Goal: Information Seeking & Learning: Learn about a topic

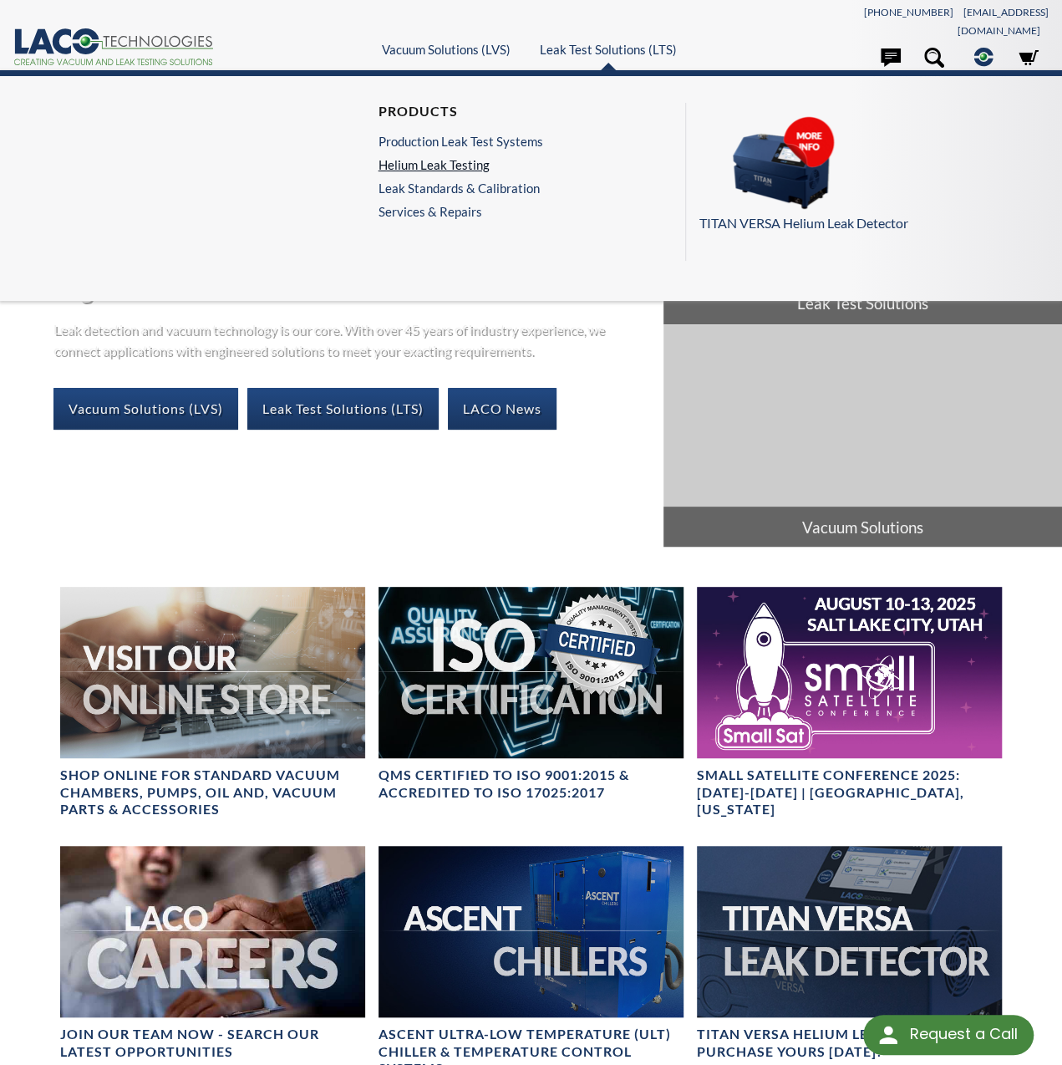
click at [453, 157] on link "Helium Leak Testing" at bounding box center [461, 164] width 165 height 15
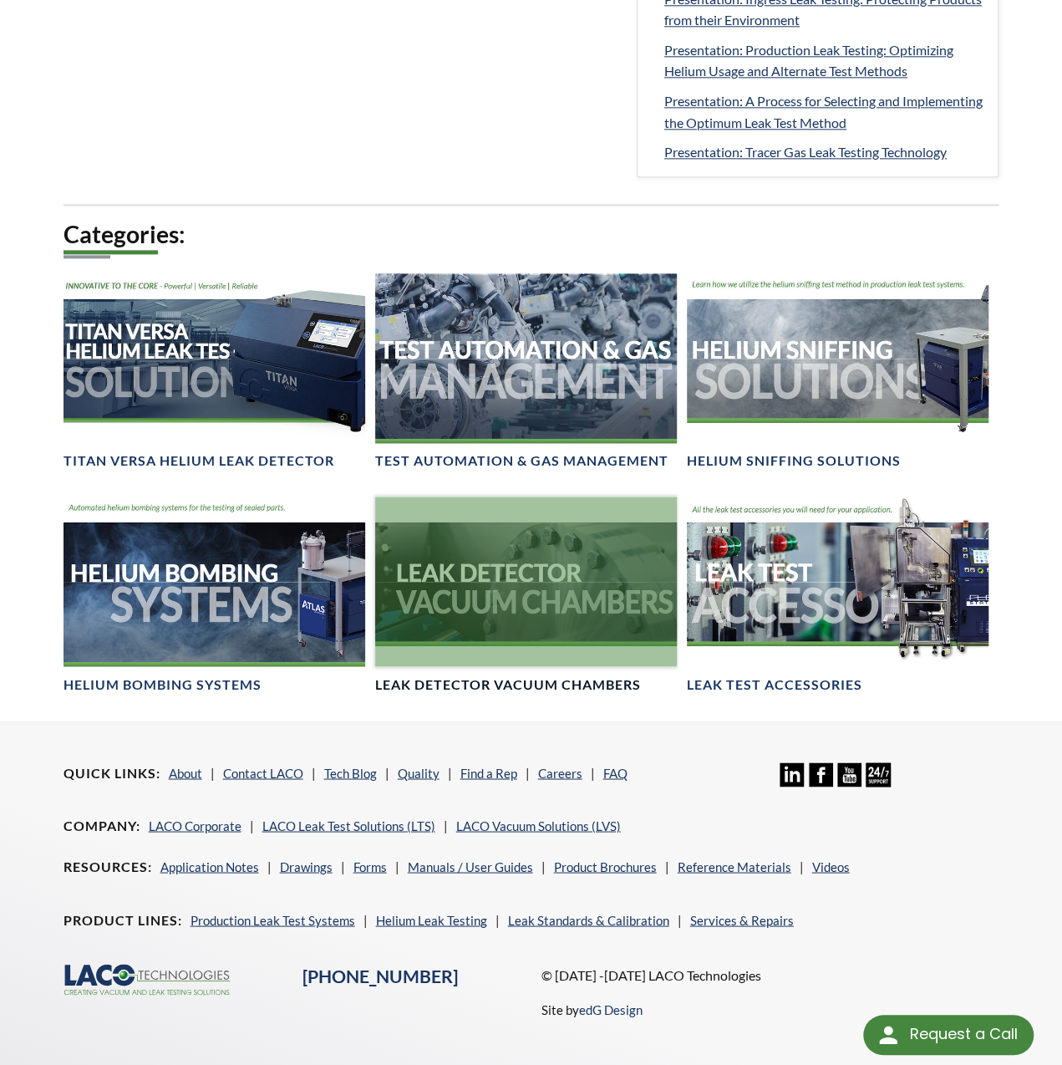
scroll to position [1000, 0]
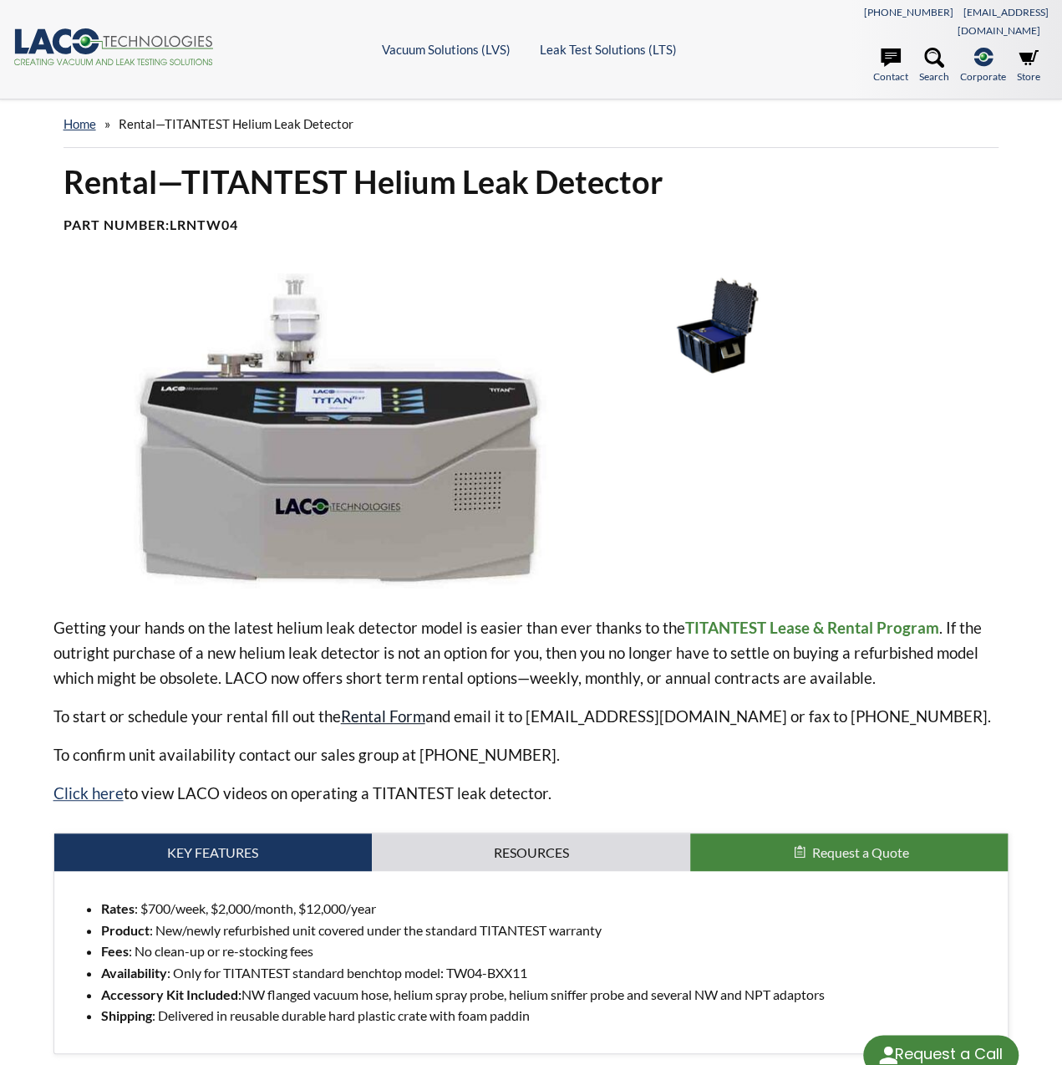
select select "Language Translate Widget"
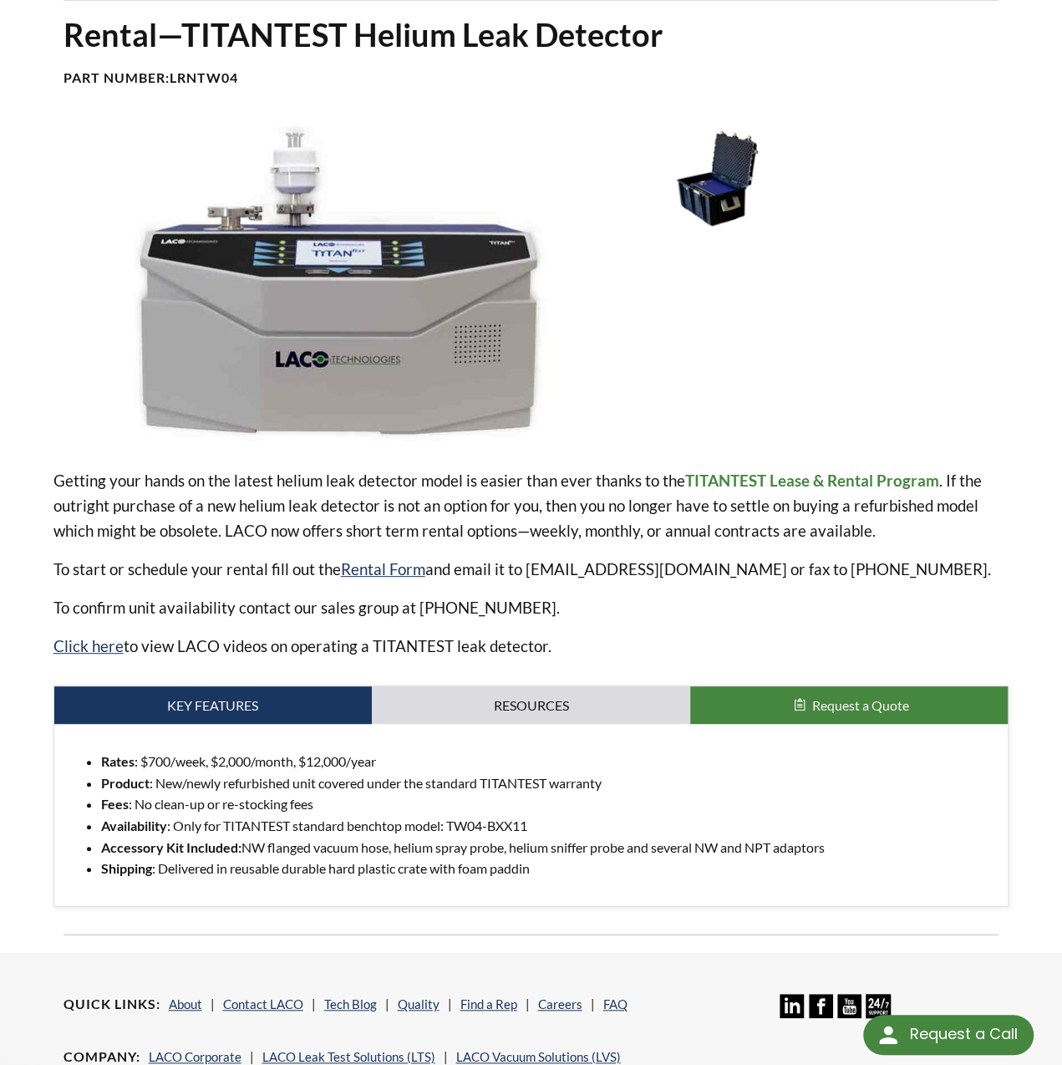
scroll to position [167, 0]
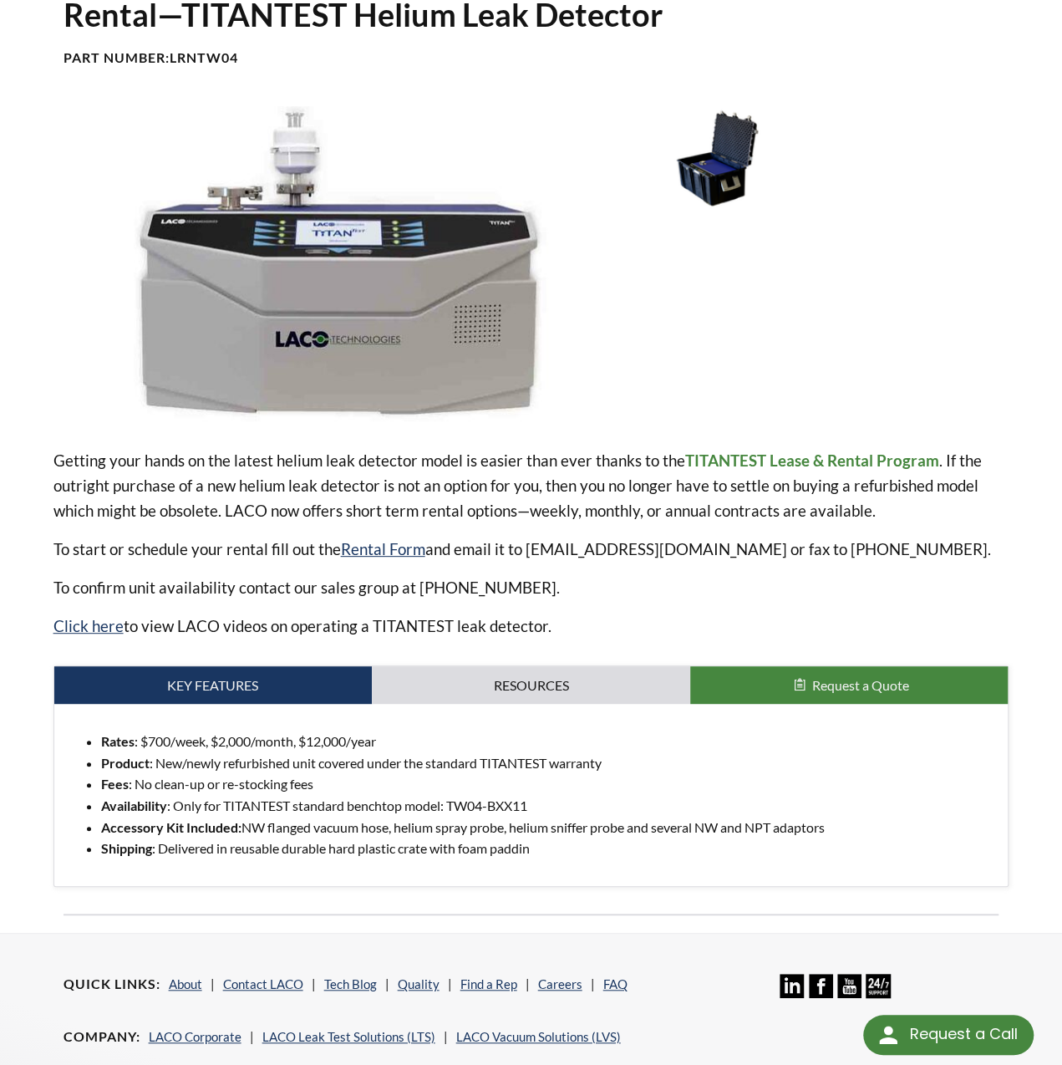
click at [353, 316] on img at bounding box center [333, 263] width 560 height 314
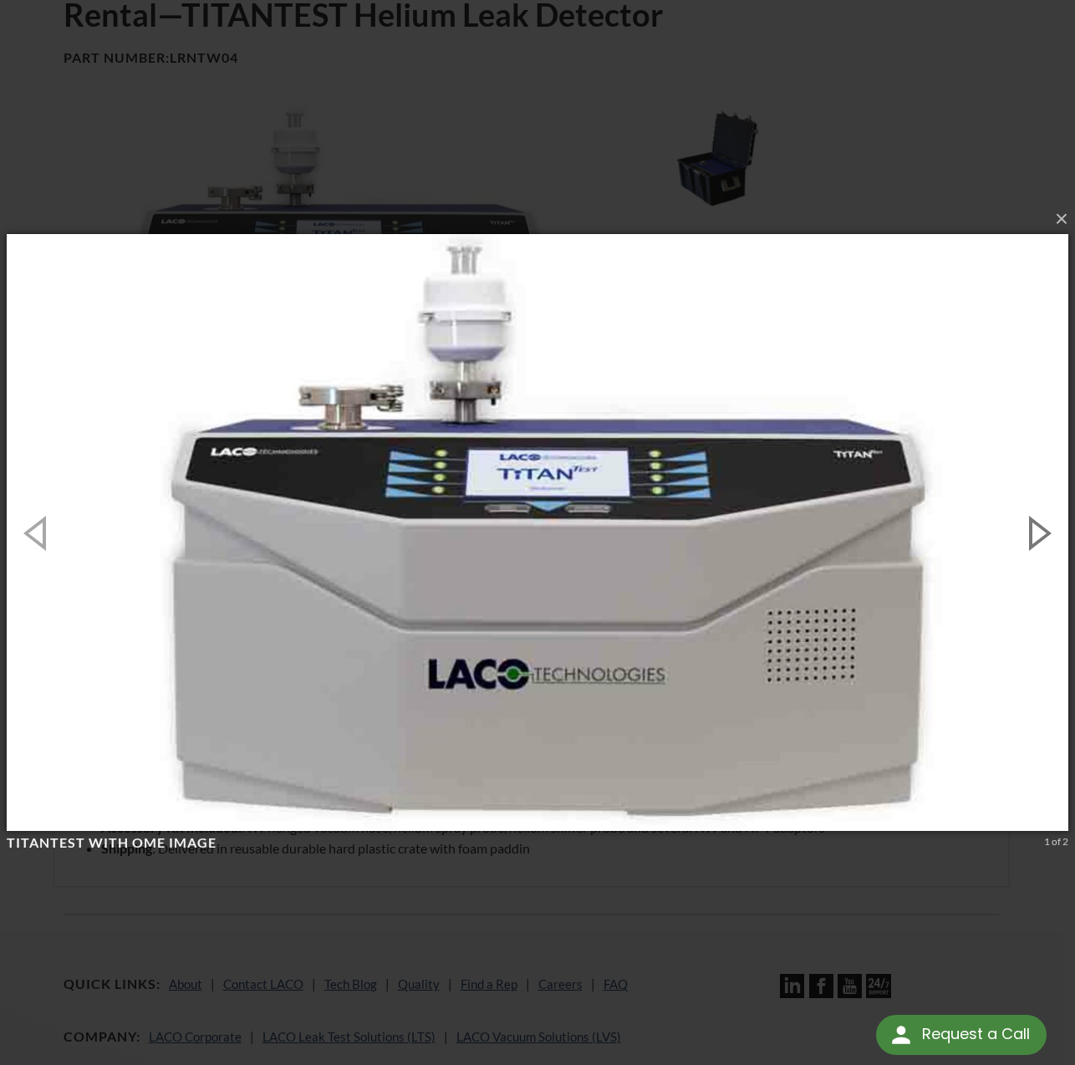
click at [1043, 536] on button "button" at bounding box center [1037, 532] width 75 height 92
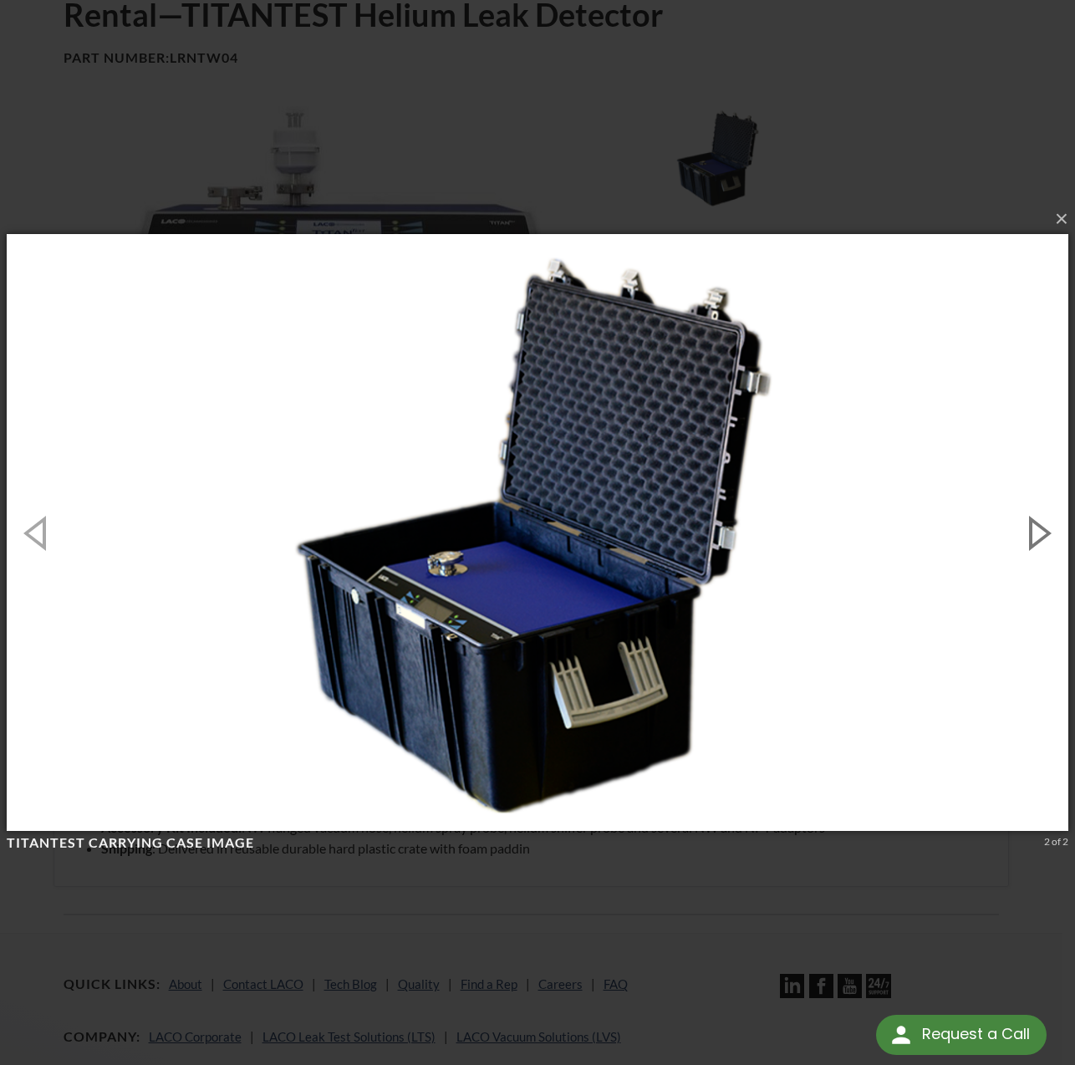
click at [1043, 536] on button "button" at bounding box center [1037, 532] width 75 height 92
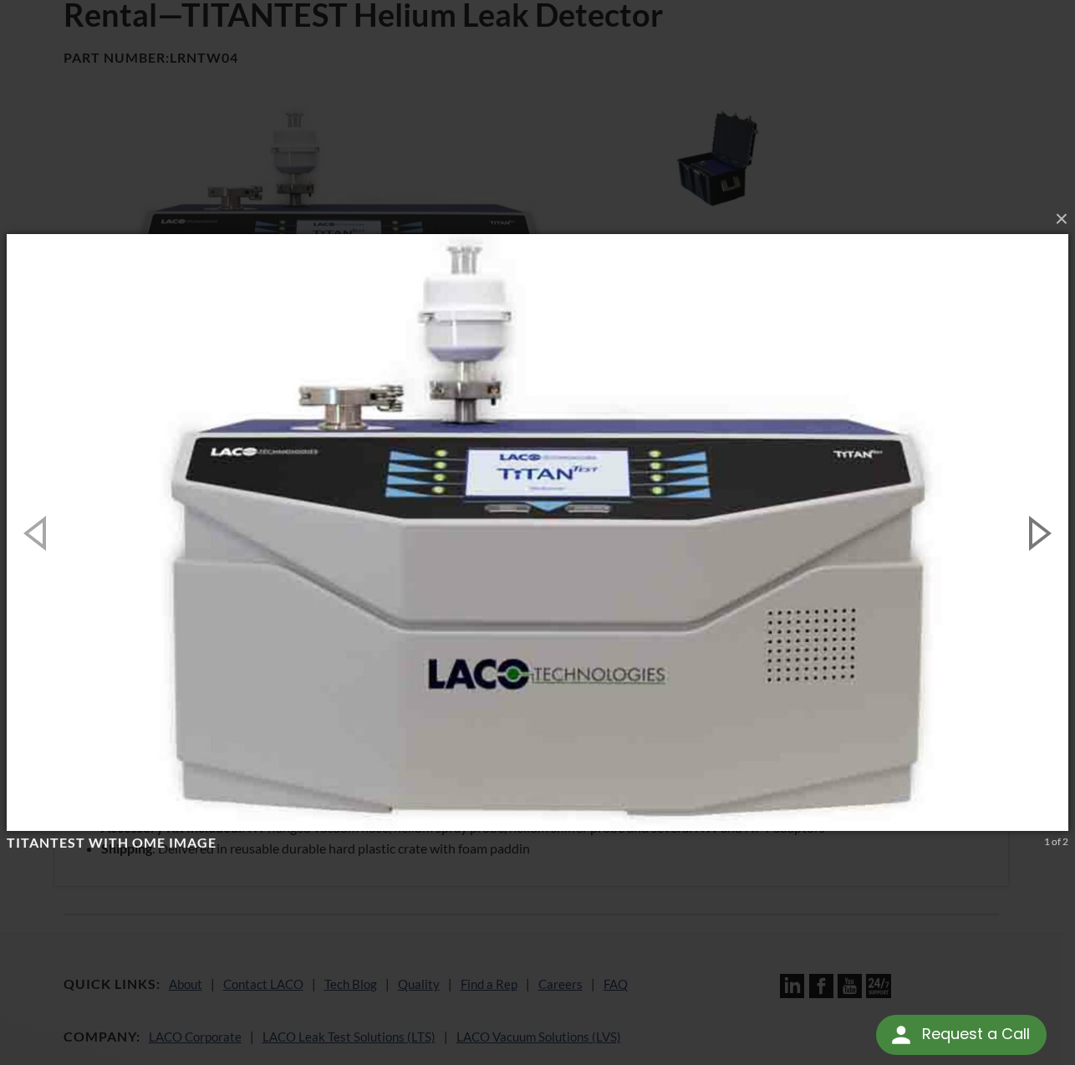
click at [1042, 537] on button "button" at bounding box center [1037, 532] width 75 height 92
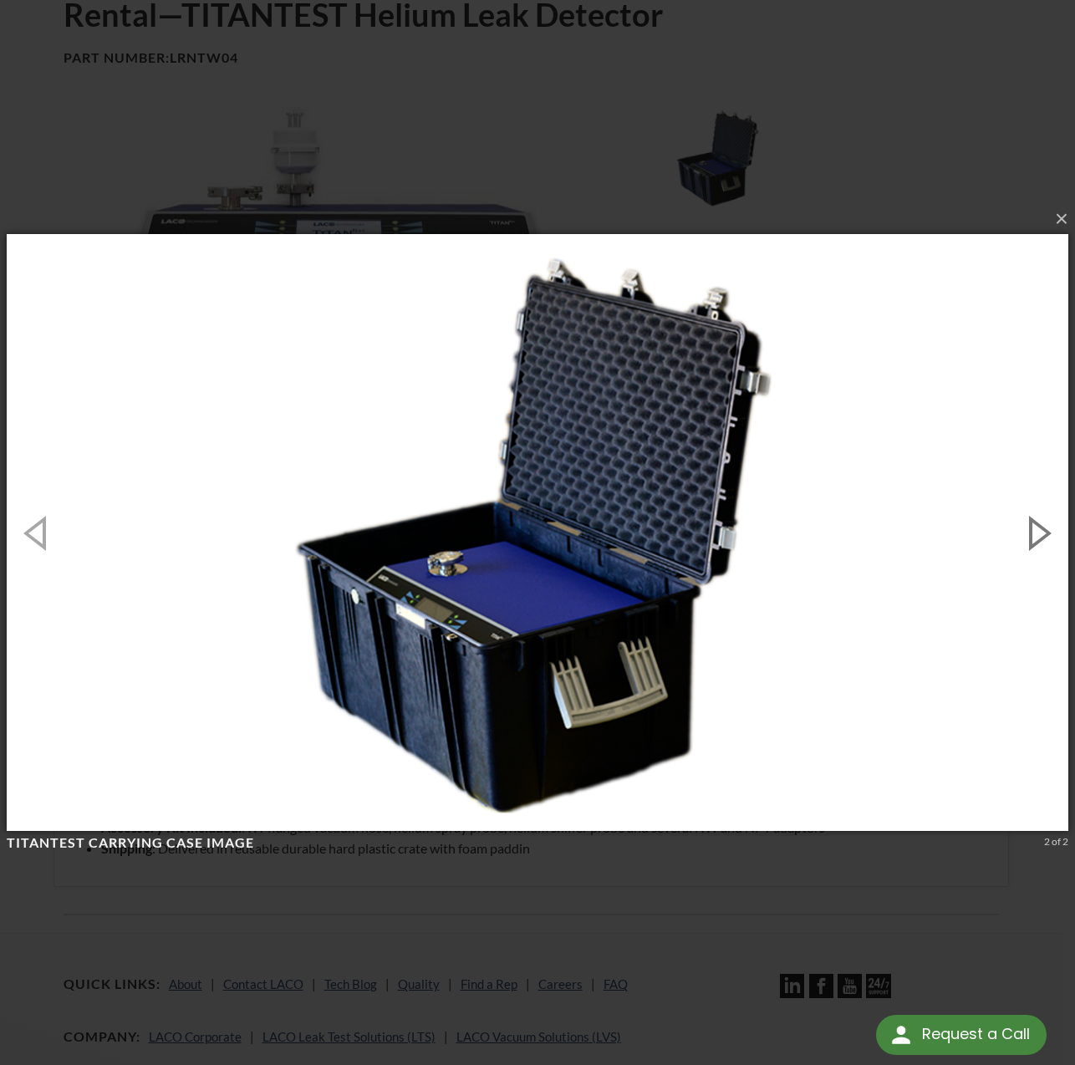
click at [1042, 537] on button "button" at bounding box center [1037, 532] width 75 height 92
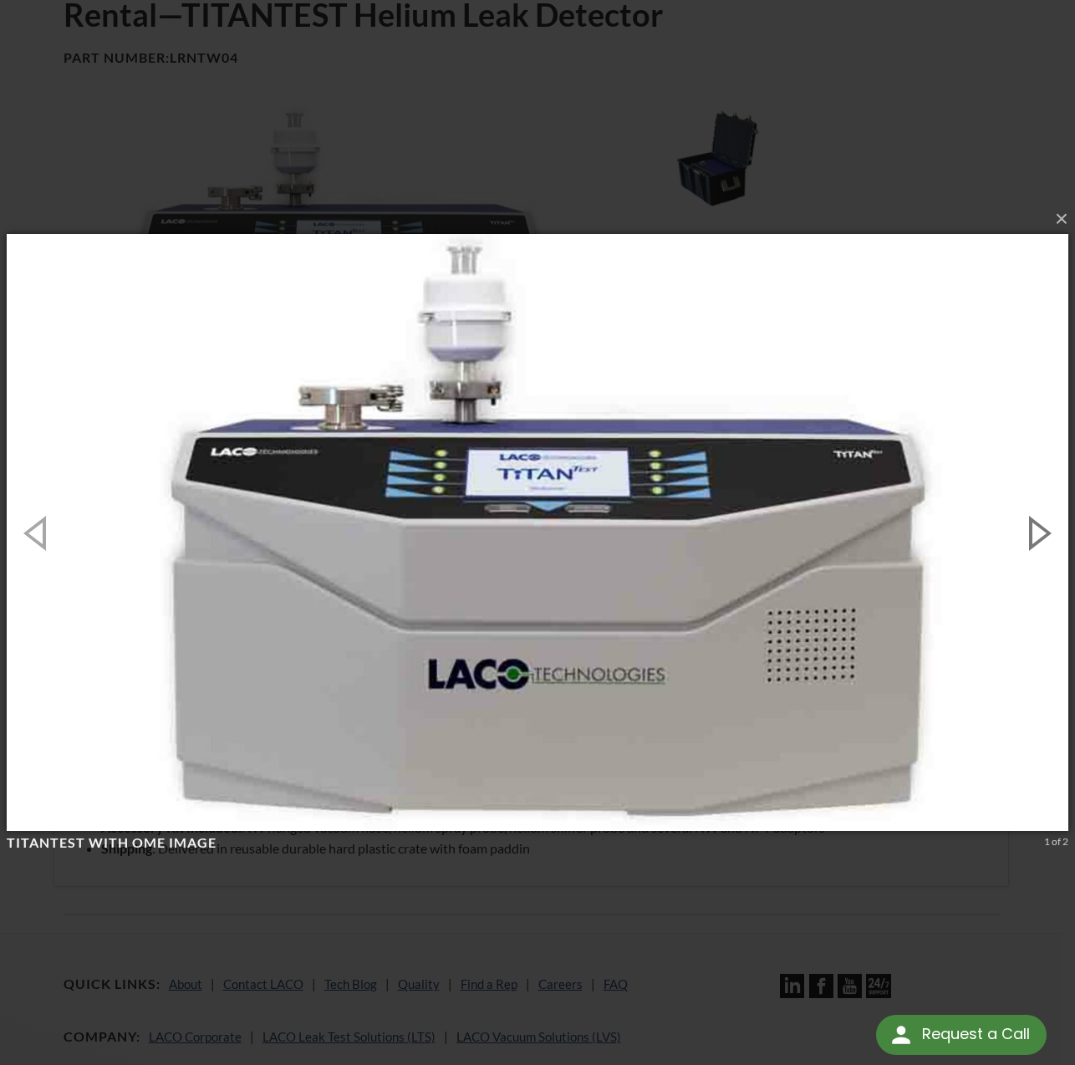
click at [1042, 537] on button "button" at bounding box center [1037, 532] width 75 height 92
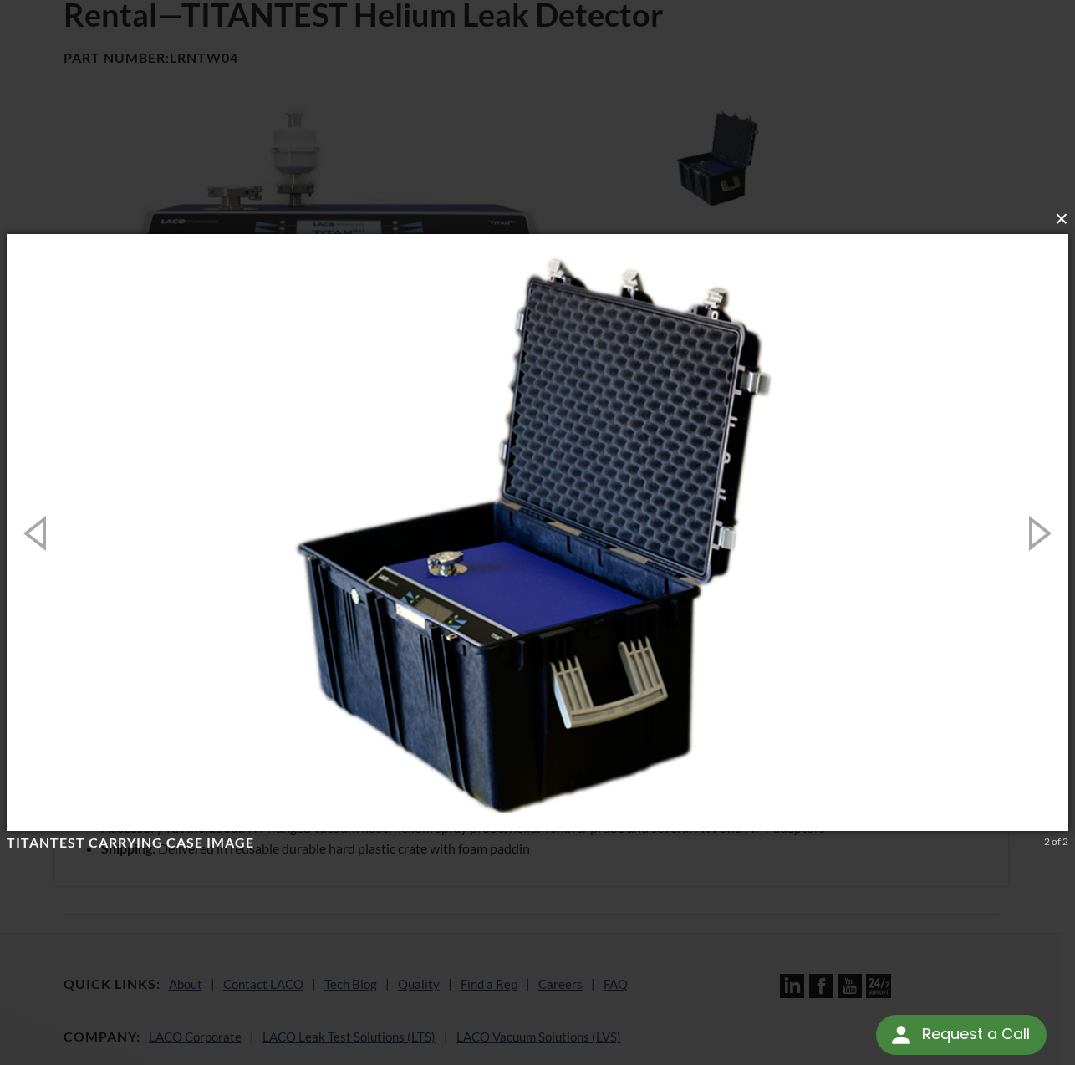
click at [1055, 225] on button "×" at bounding box center [542, 219] width 1061 height 37
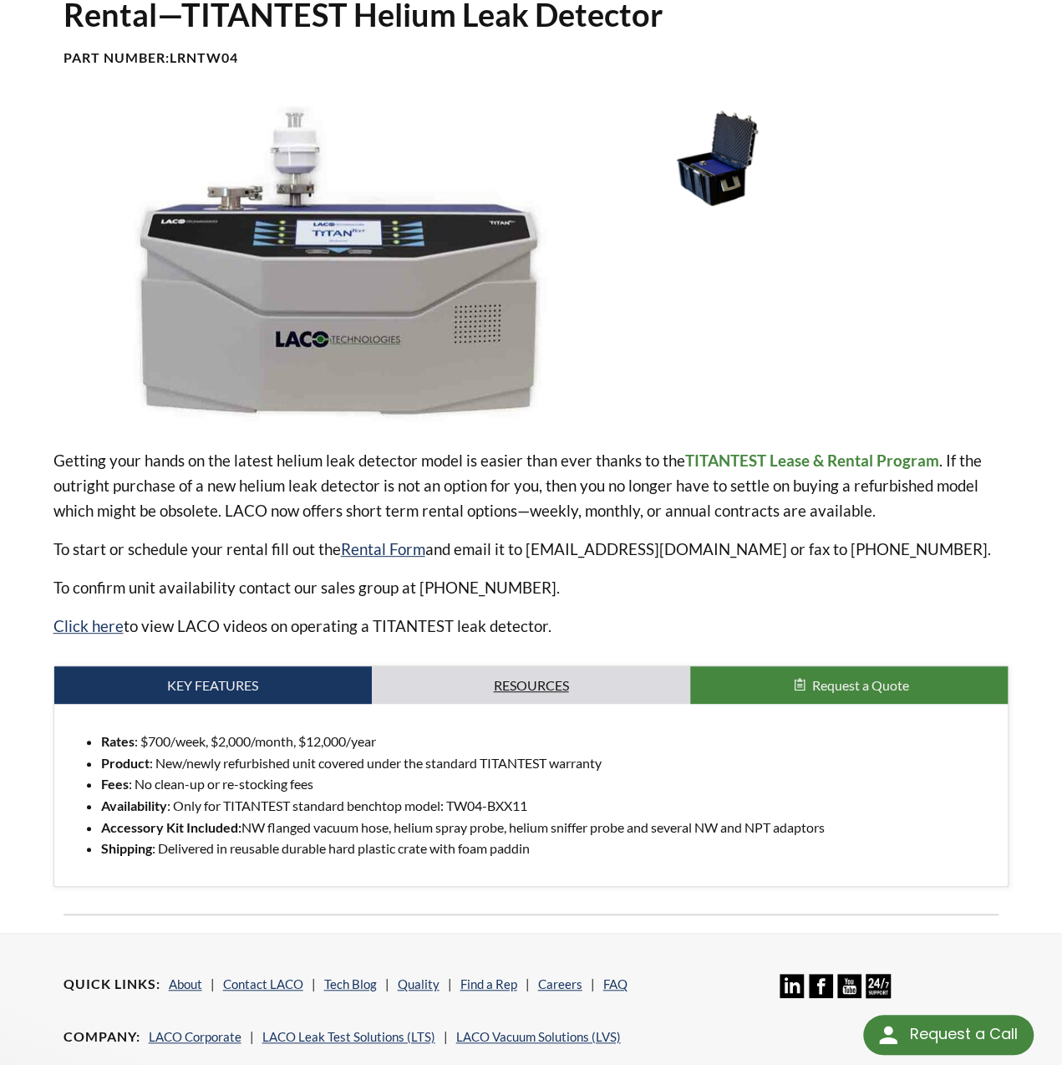
click at [524, 667] on link "Resources" at bounding box center [531, 685] width 318 height 38
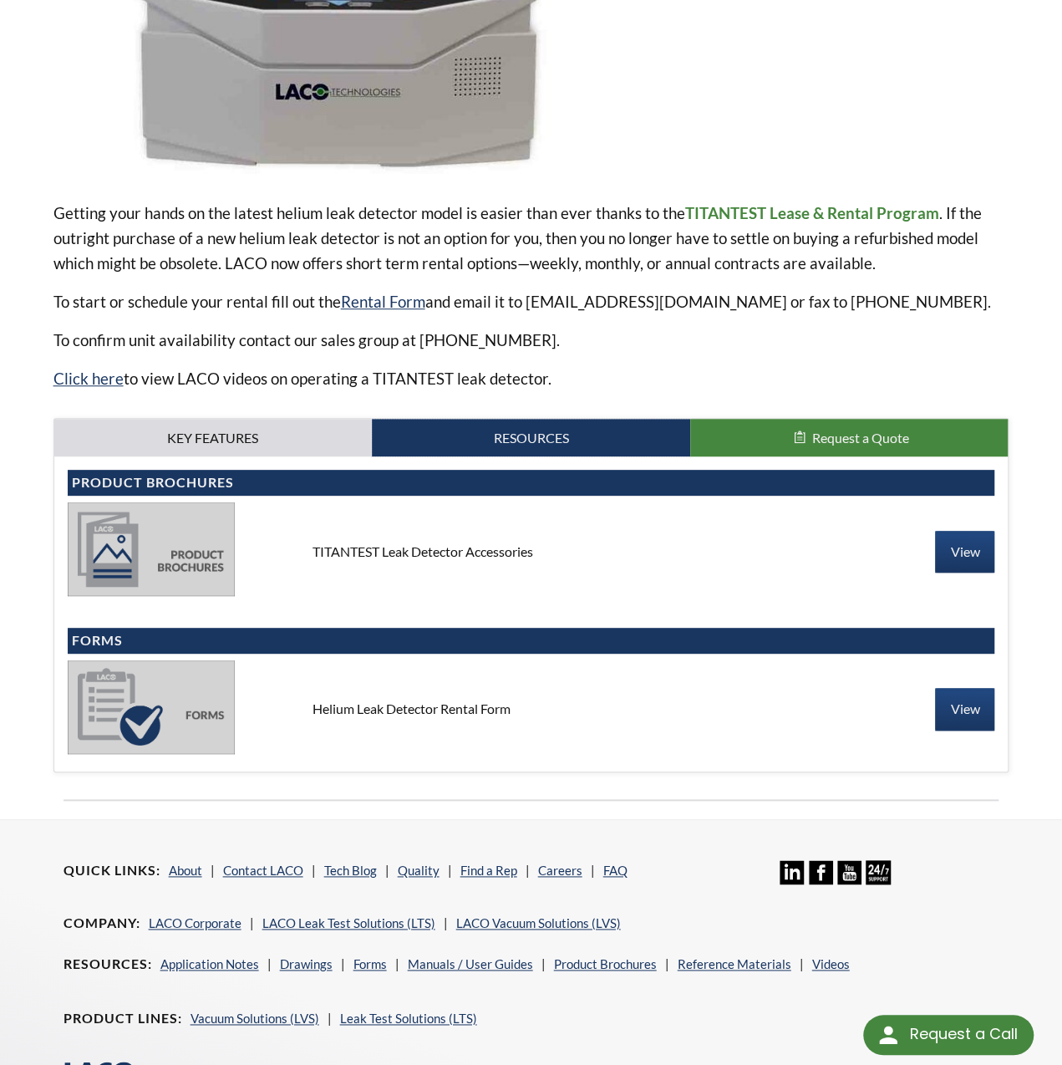
scroll to position [418, 0]
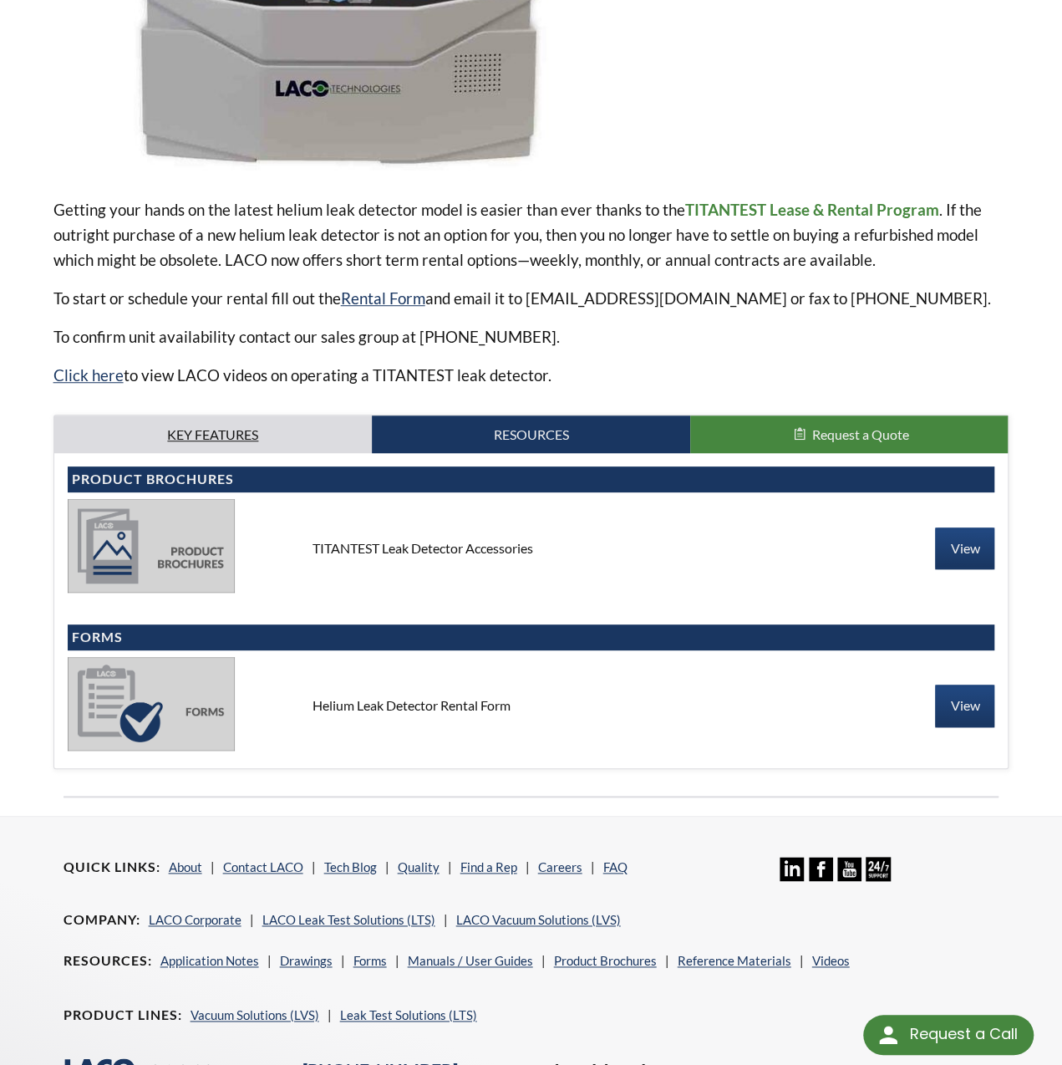
click at [227, 416] on link "Key Features" at bounding box center [213, 434] width 318 height 38
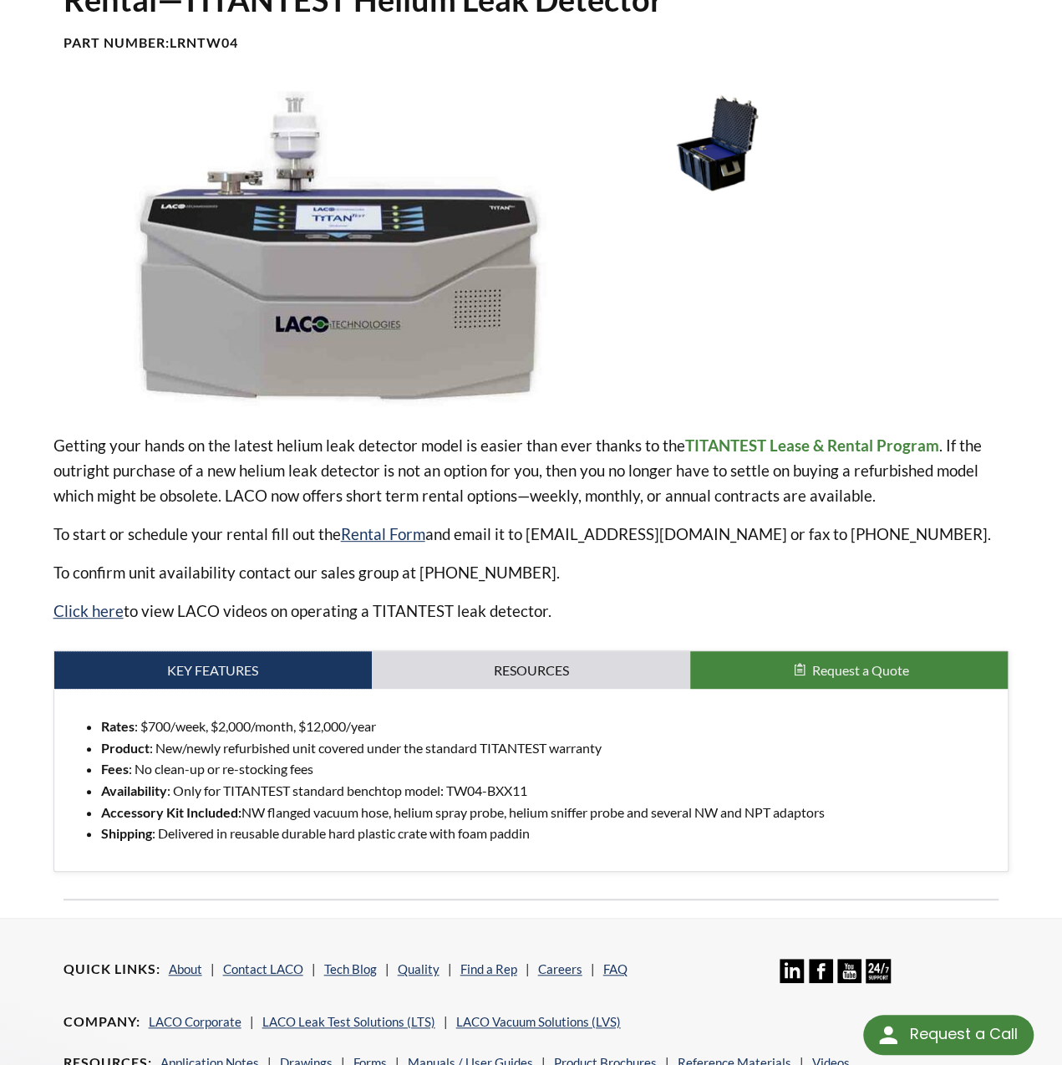
scroll to position [0, 0]
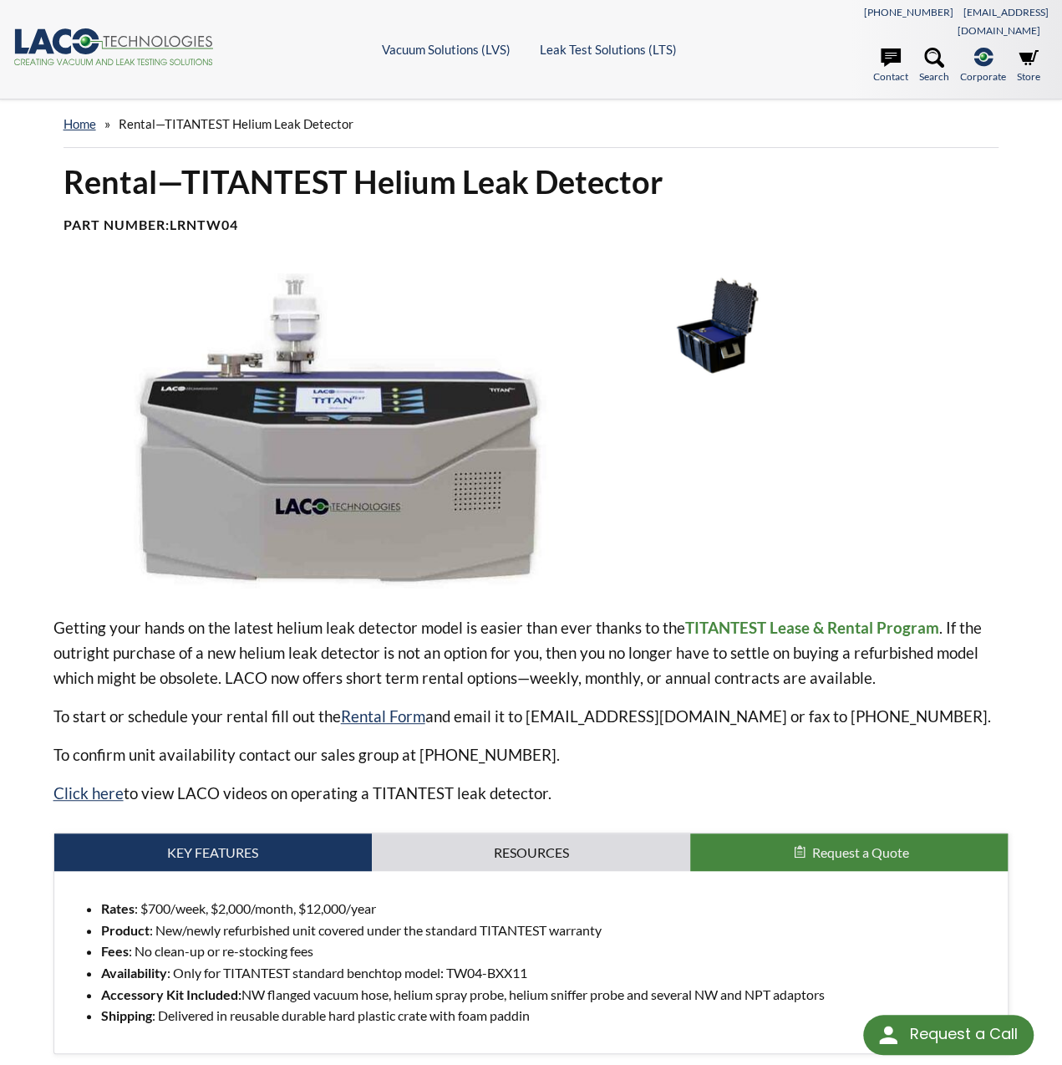
click at [77, 100] on div "home » Rental—TITANTEST Helium Leak Detector" at bounding box center [532, 124] width 936 height 48
click at [77, 116] on link "home" at bounding box center [80, 123] width 33 height 15
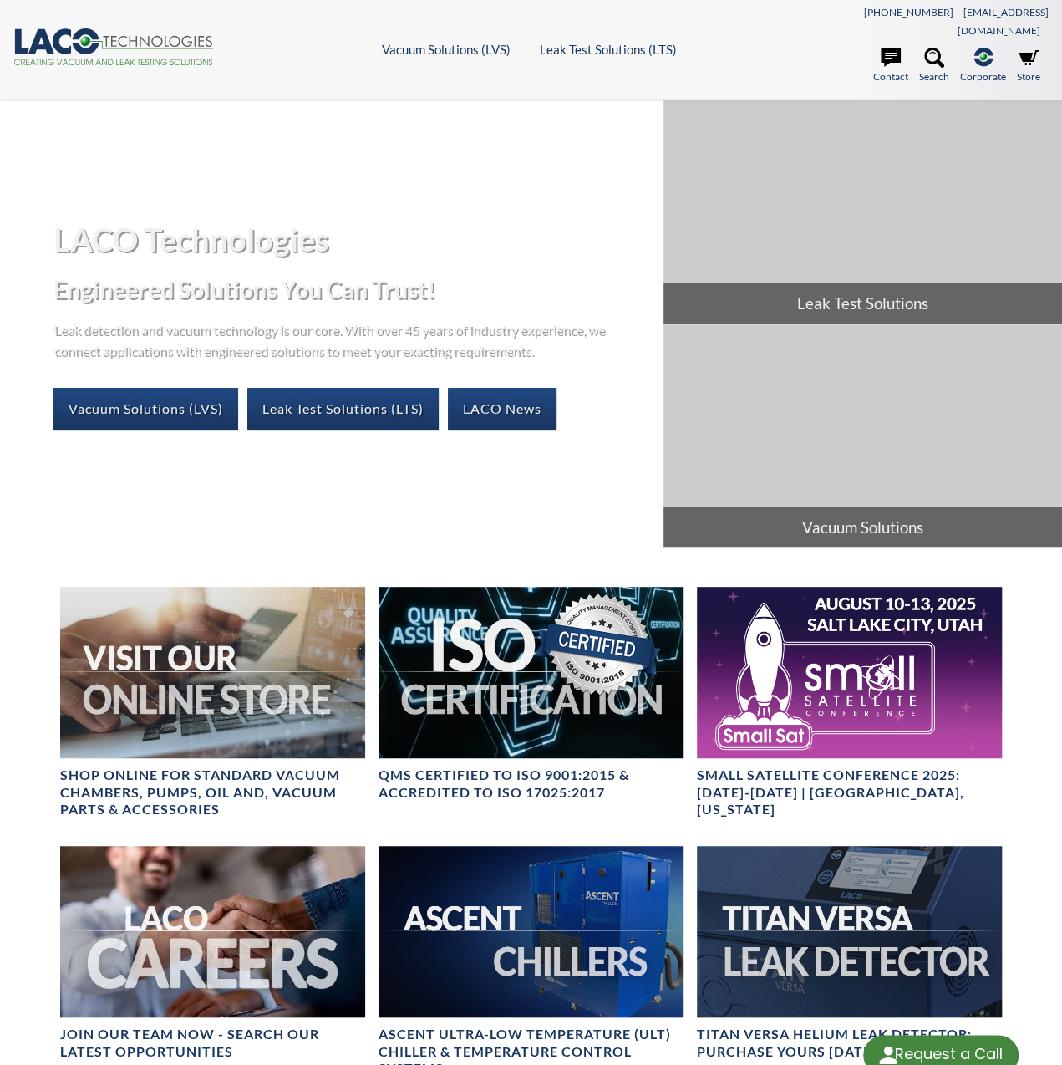
select select "Language Translate Widget"
click at [311, 388] on link "Leak Test Solutions (LTS)" at bounding box center [342, 409] width 191 height 42
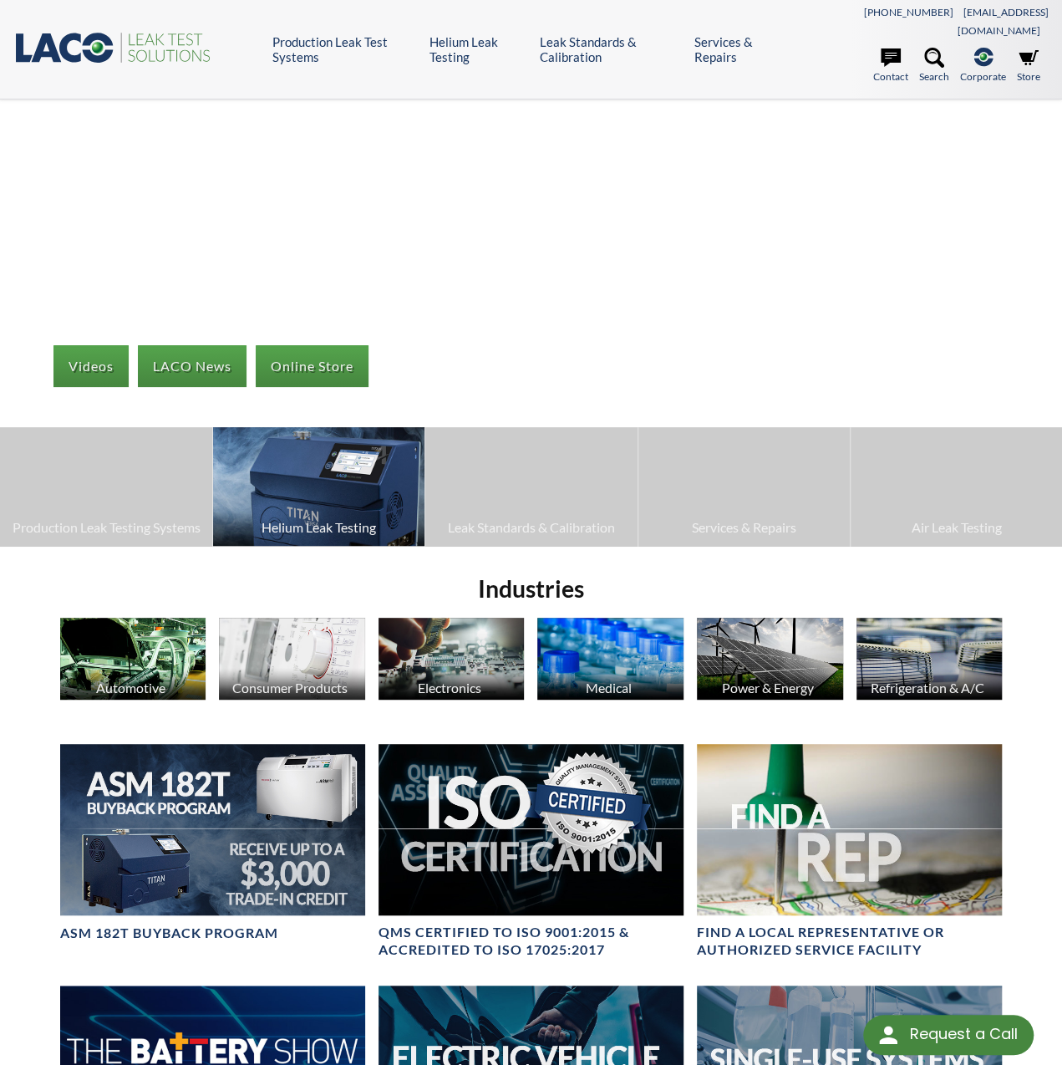
click at [353, 517] on span "Helium Leak Testing" at bounding box center [318, 528] width 195 height 22
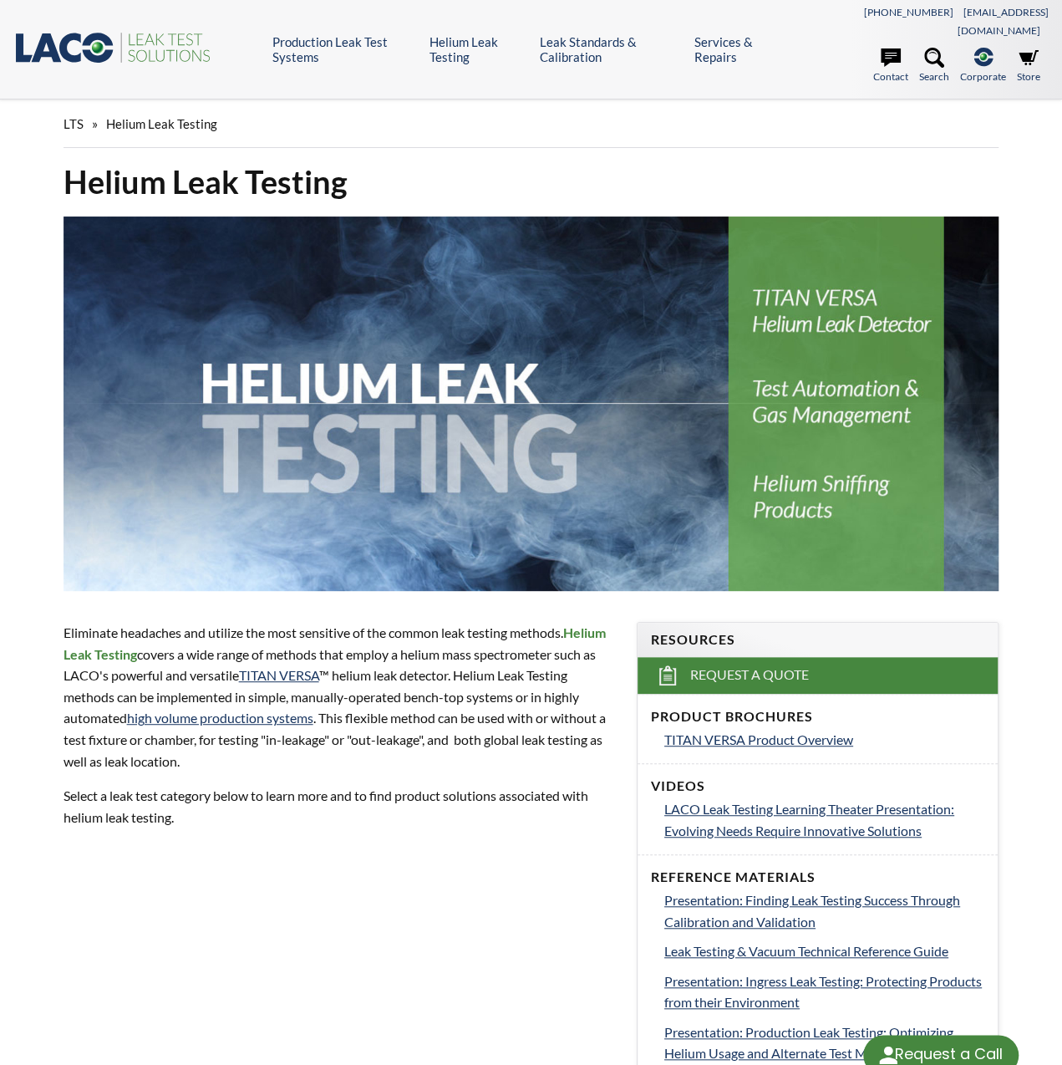
select select "Language Translate Widget"
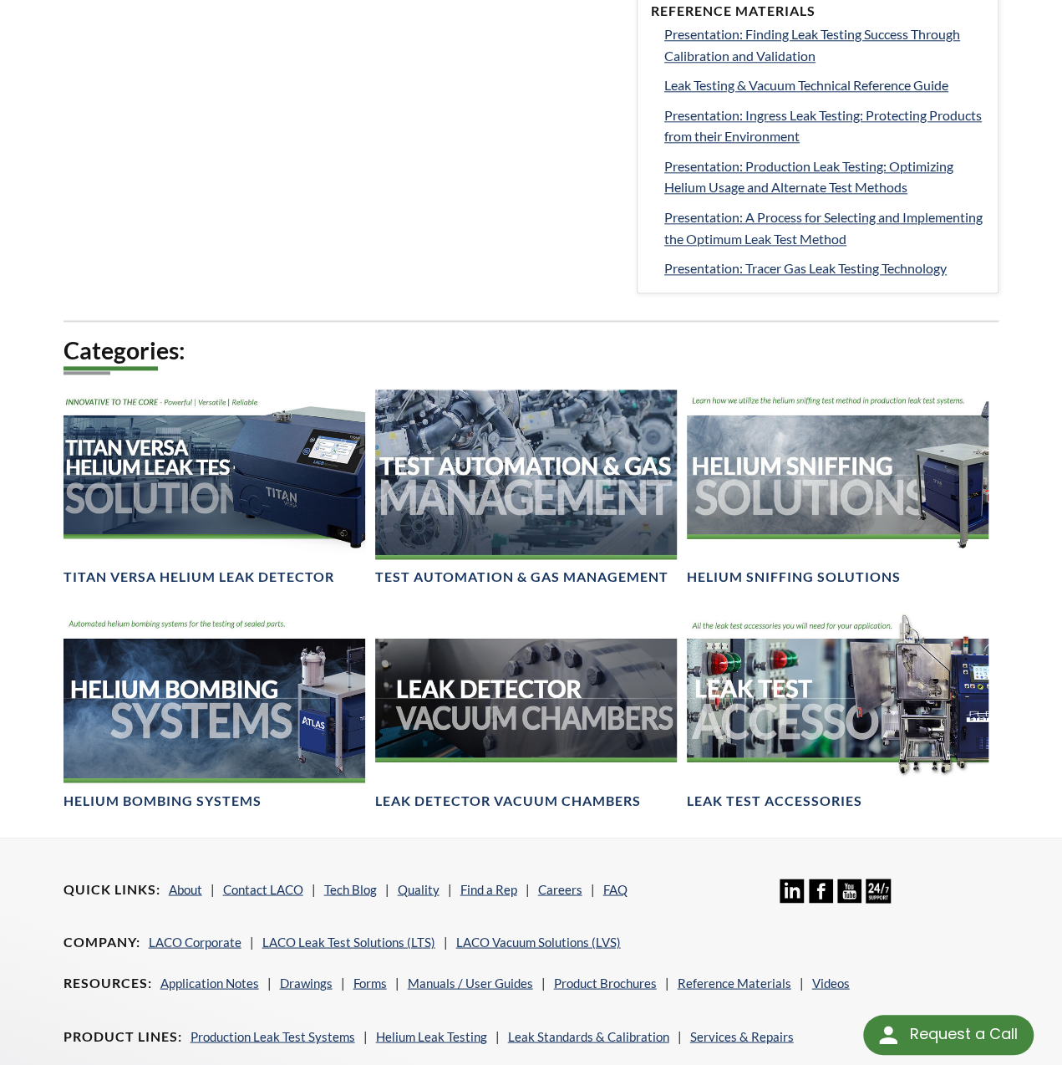
scroll to position [919, 0]
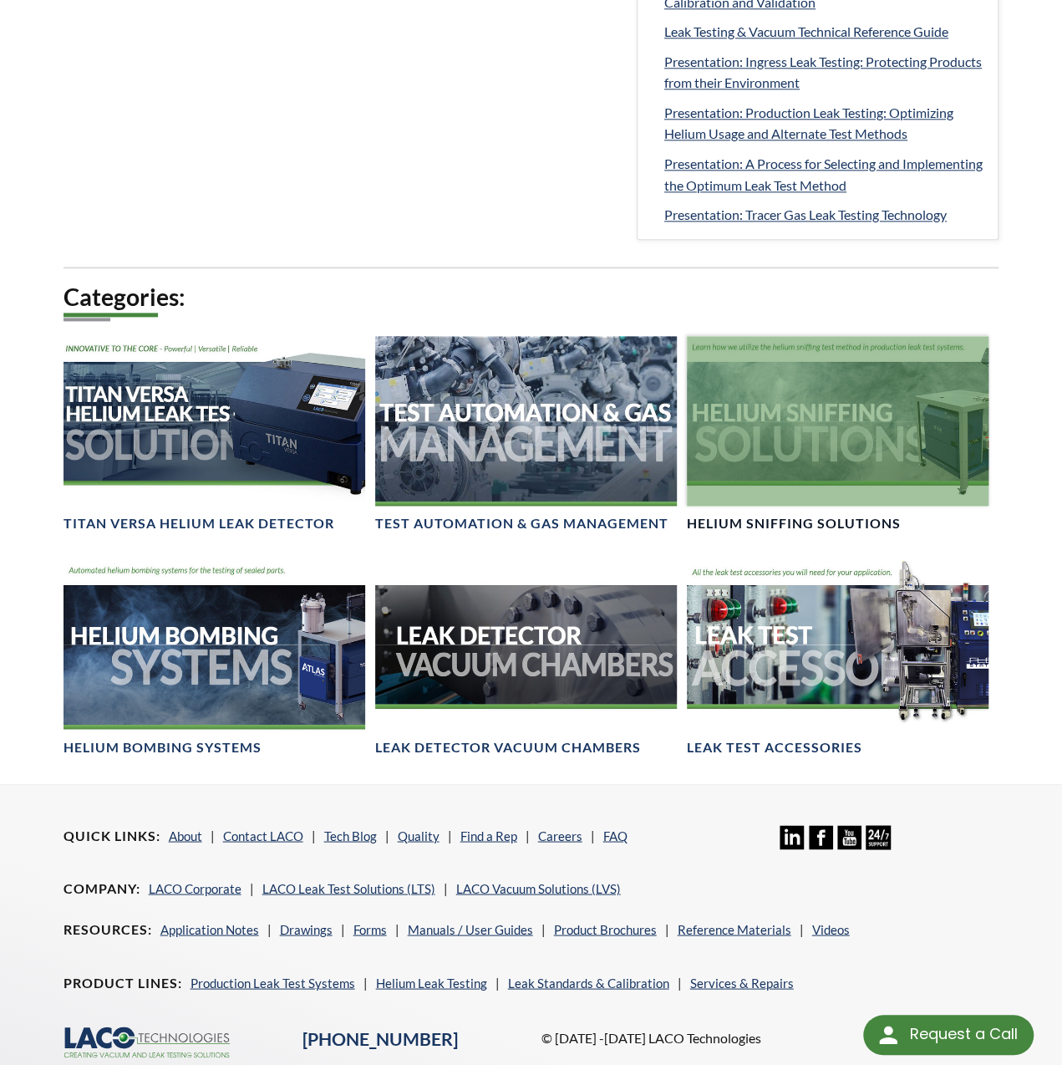
click at [817, 489] on link "Helium Sniffing Solutions" at bounding box center [838, 434] width 302 height 196
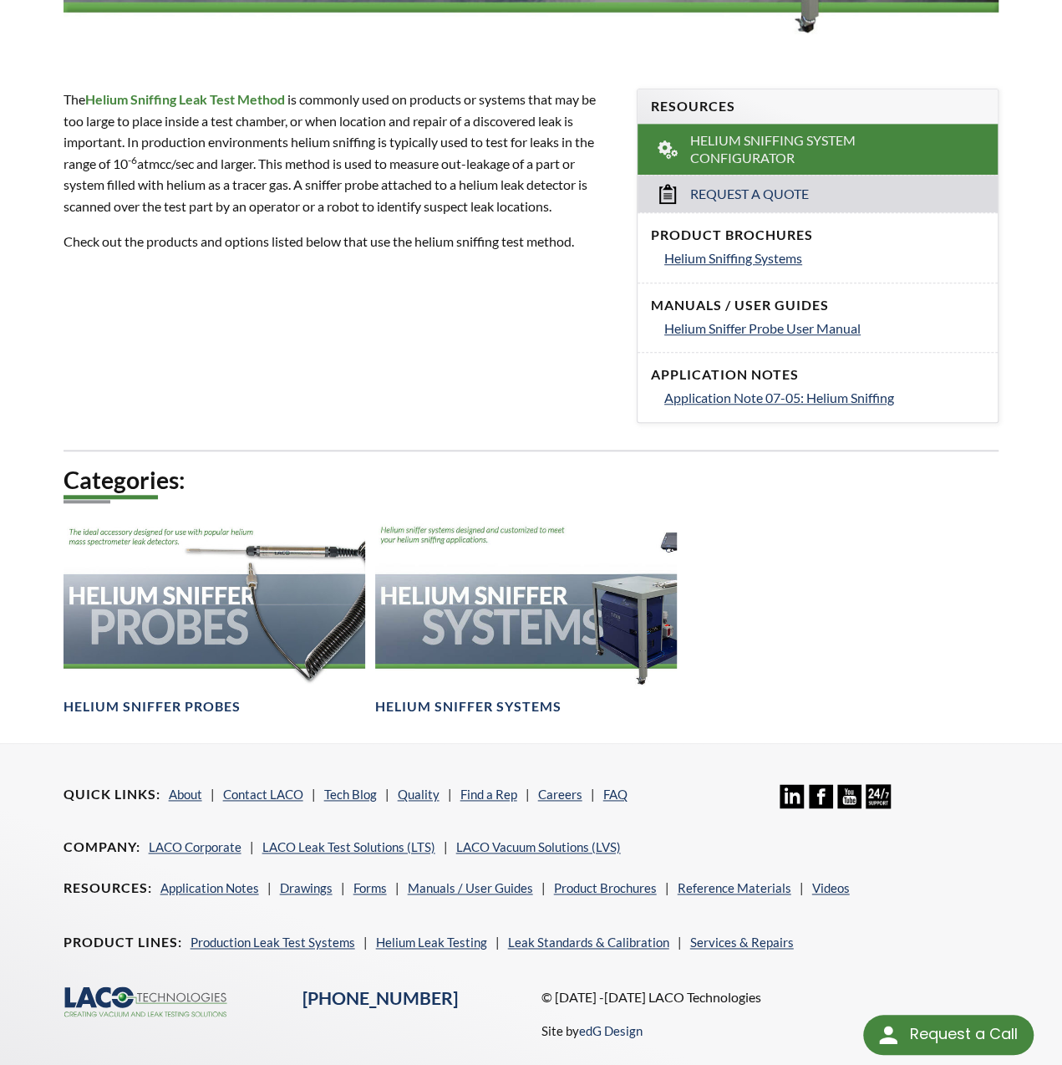
scroll to position [573, 0]
